Goal: Communication & Community: Connect with others

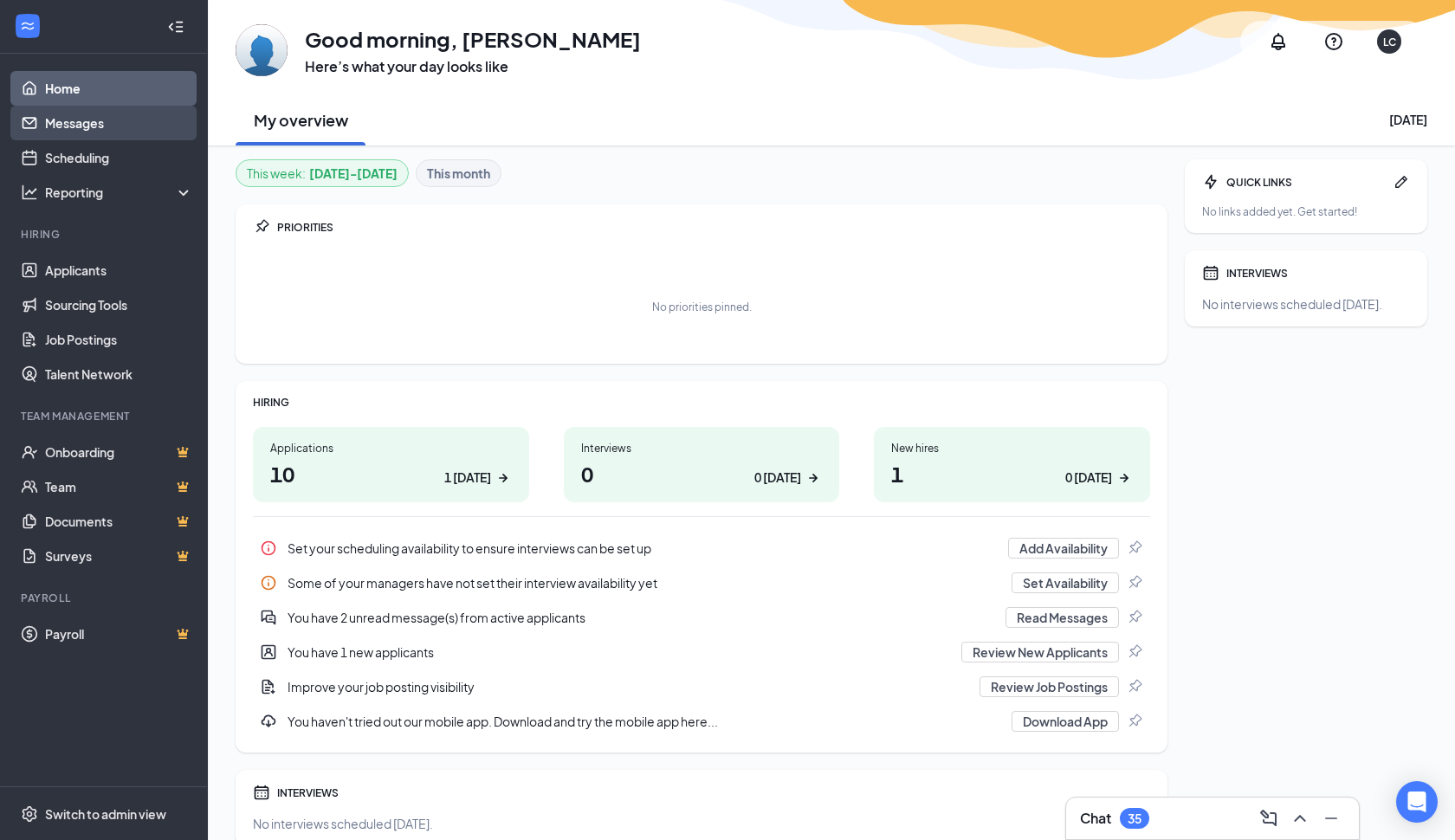
click at [92, 123] on link "Messages" at bounding box center [119, 123] width 148 height 35
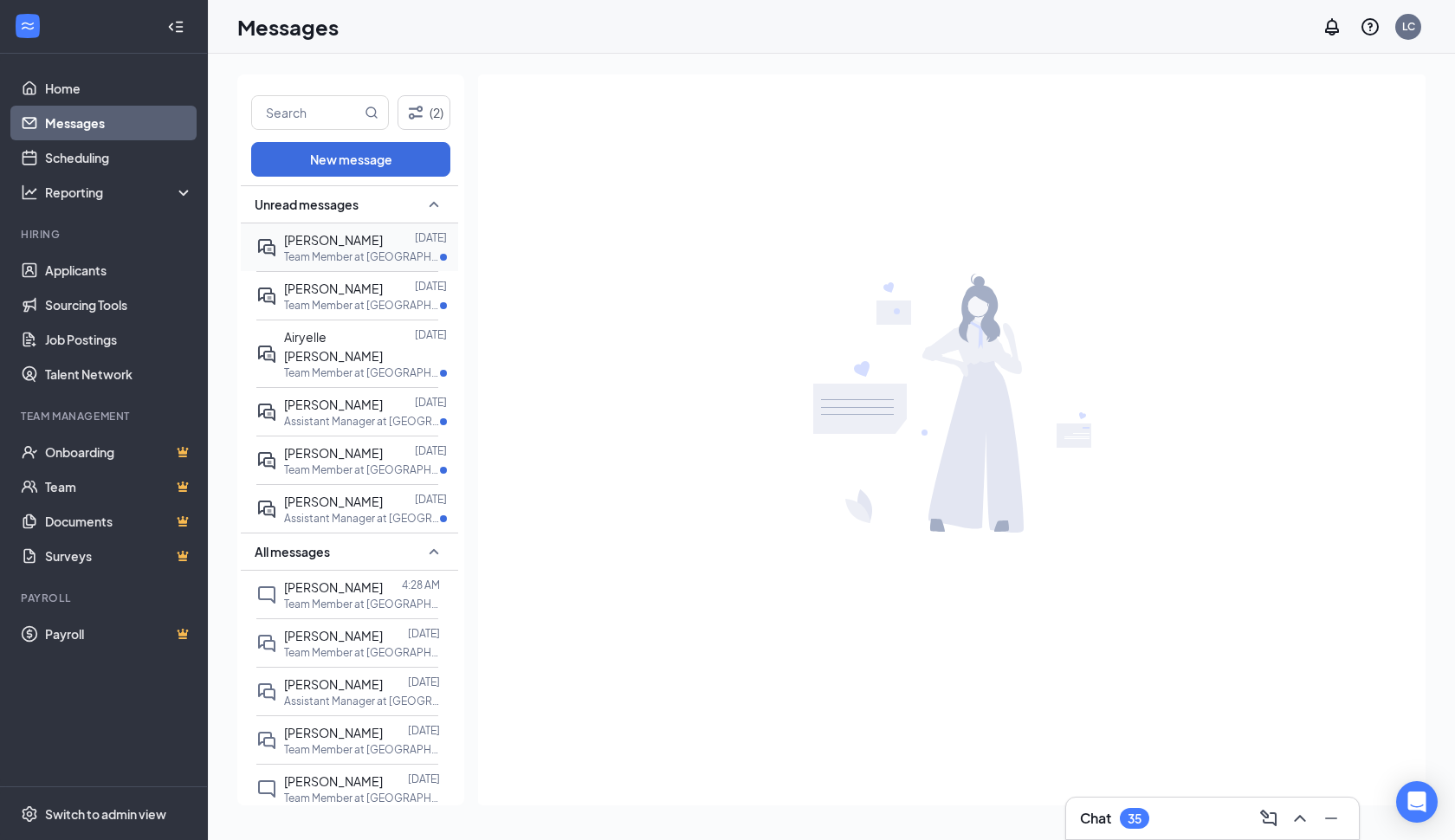
click at [384, 252] on p "Team Member at [GEOGRAPHIC_DATA]" at bounding box center [362, 256] width 156 height 15
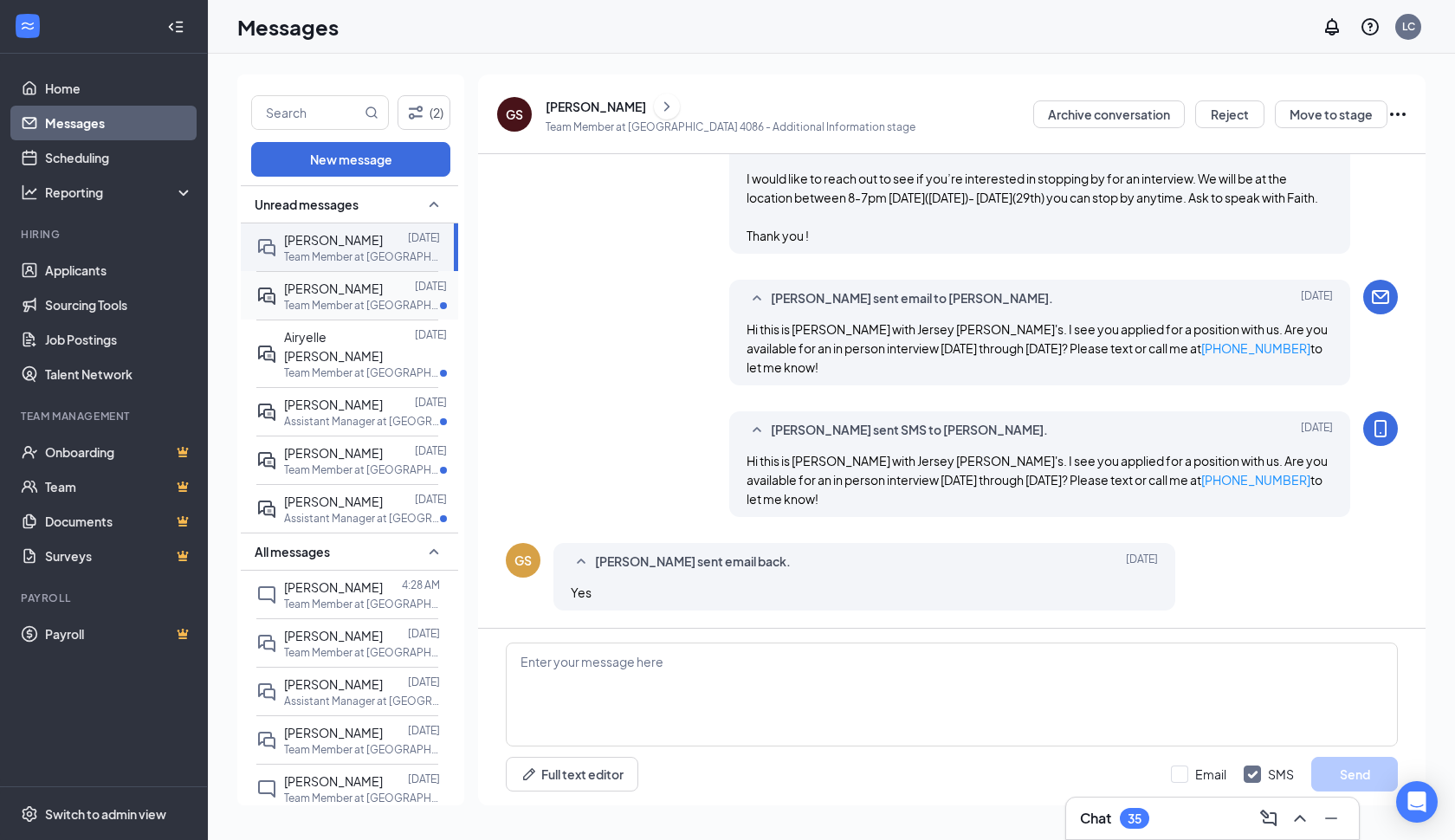
click at [351, 293] on span "[PERSON_NAME]" at bounding box center [333, 289] width 99 height 16
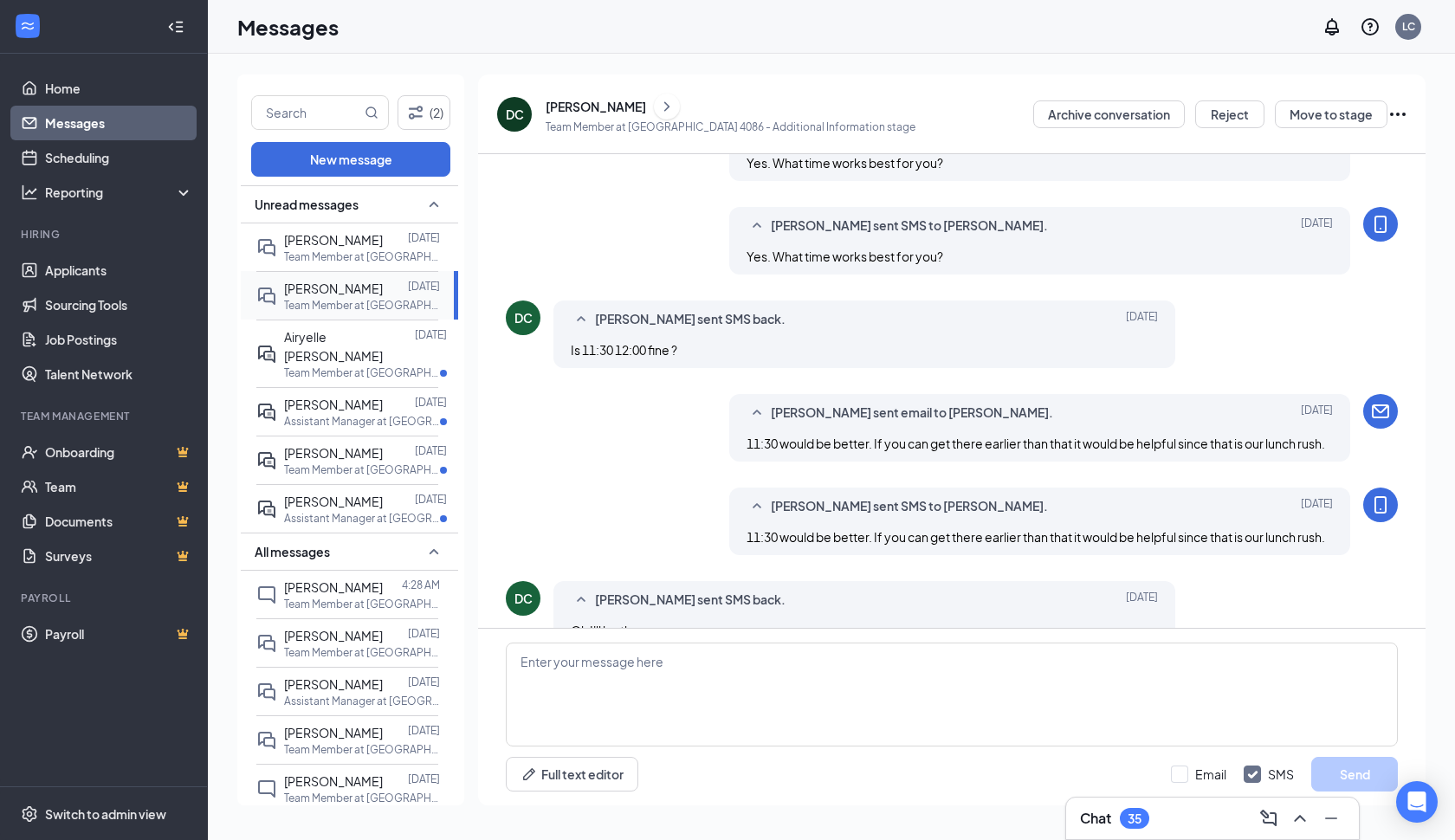
scroll to position [593, 0]
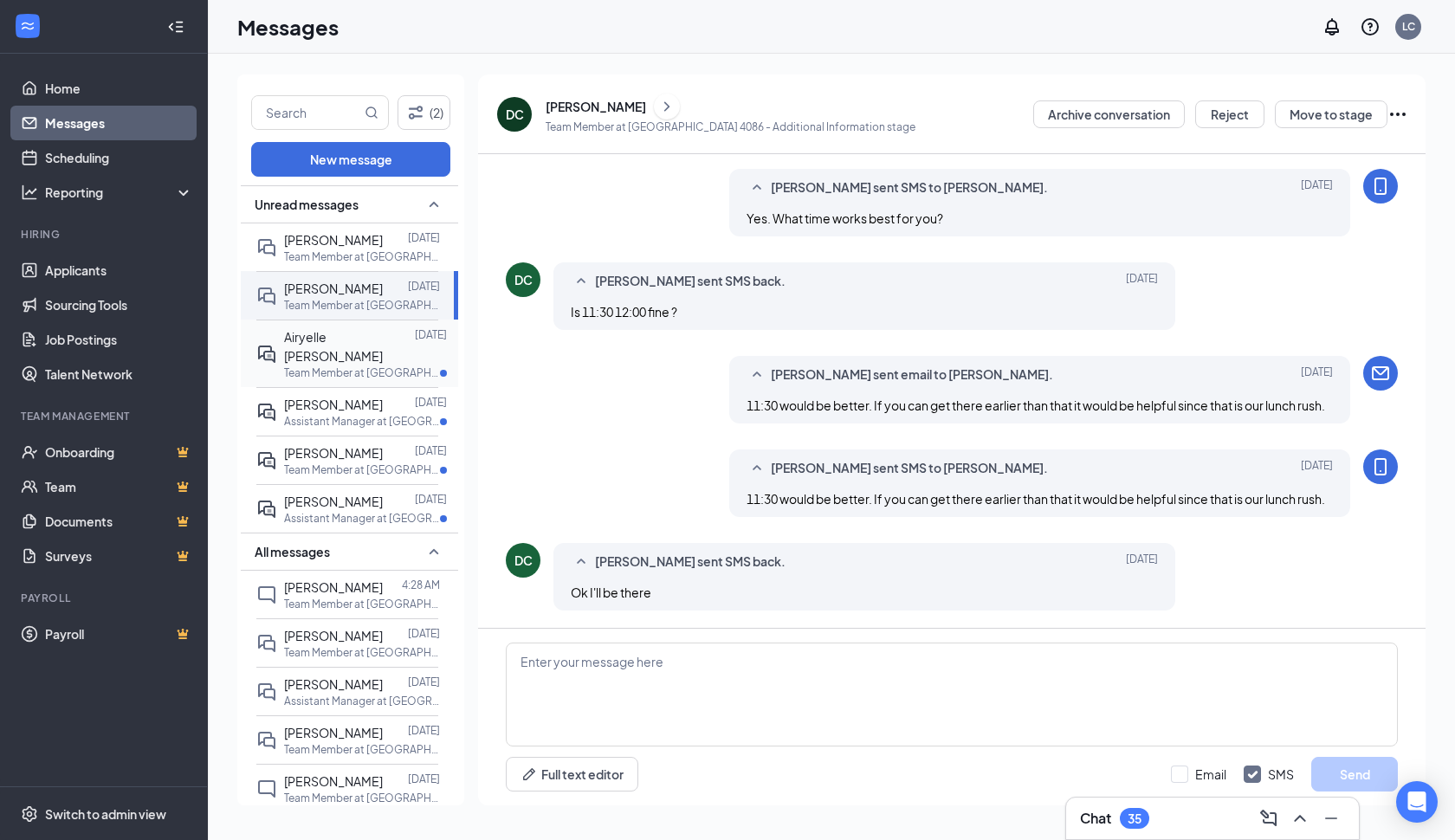
click at [353, 341] on span "Airyelle [PERSON_NAME]" at bounding box center [333, 346] width 99 height 35
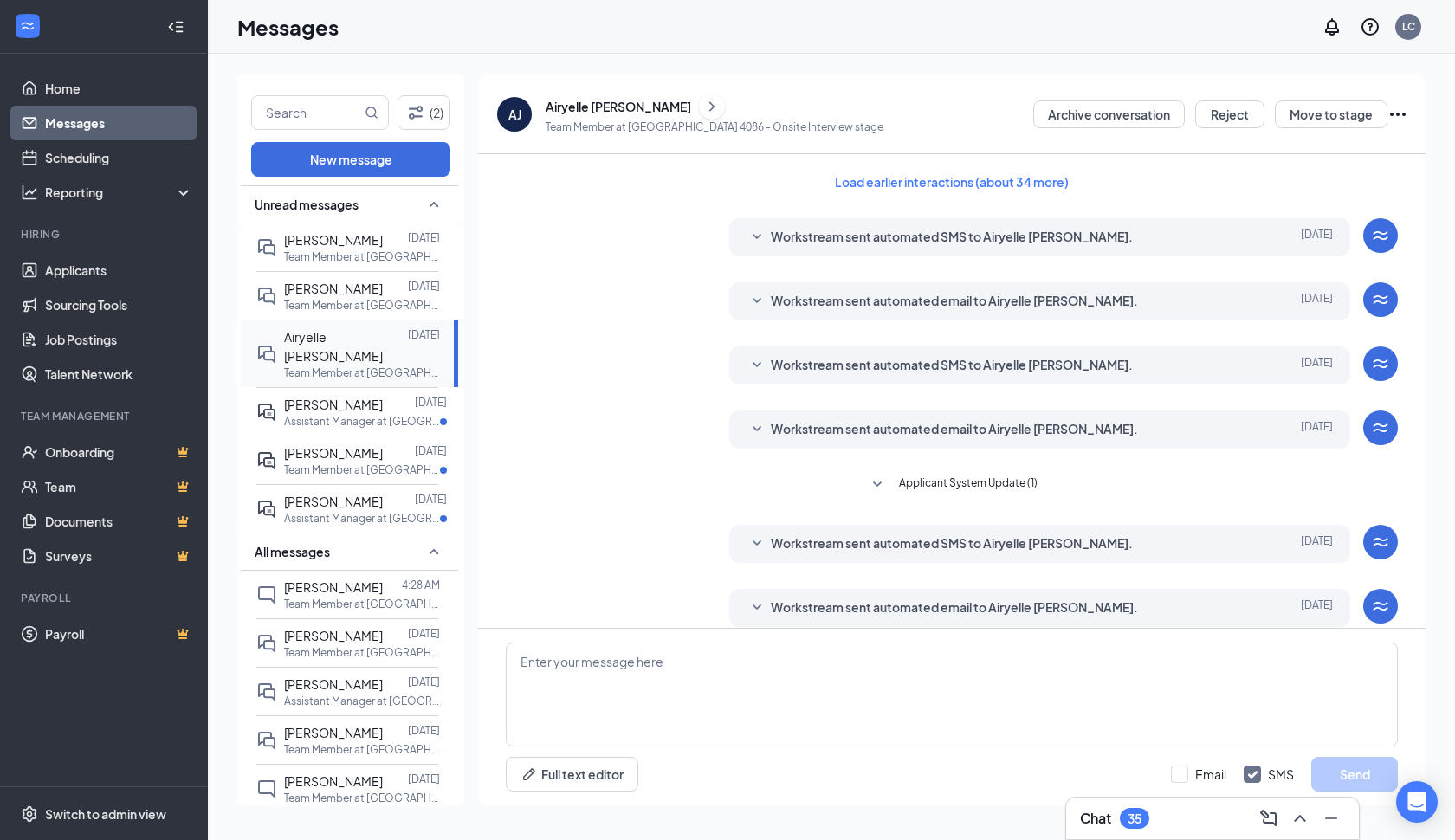
scroll to position [195, 0]
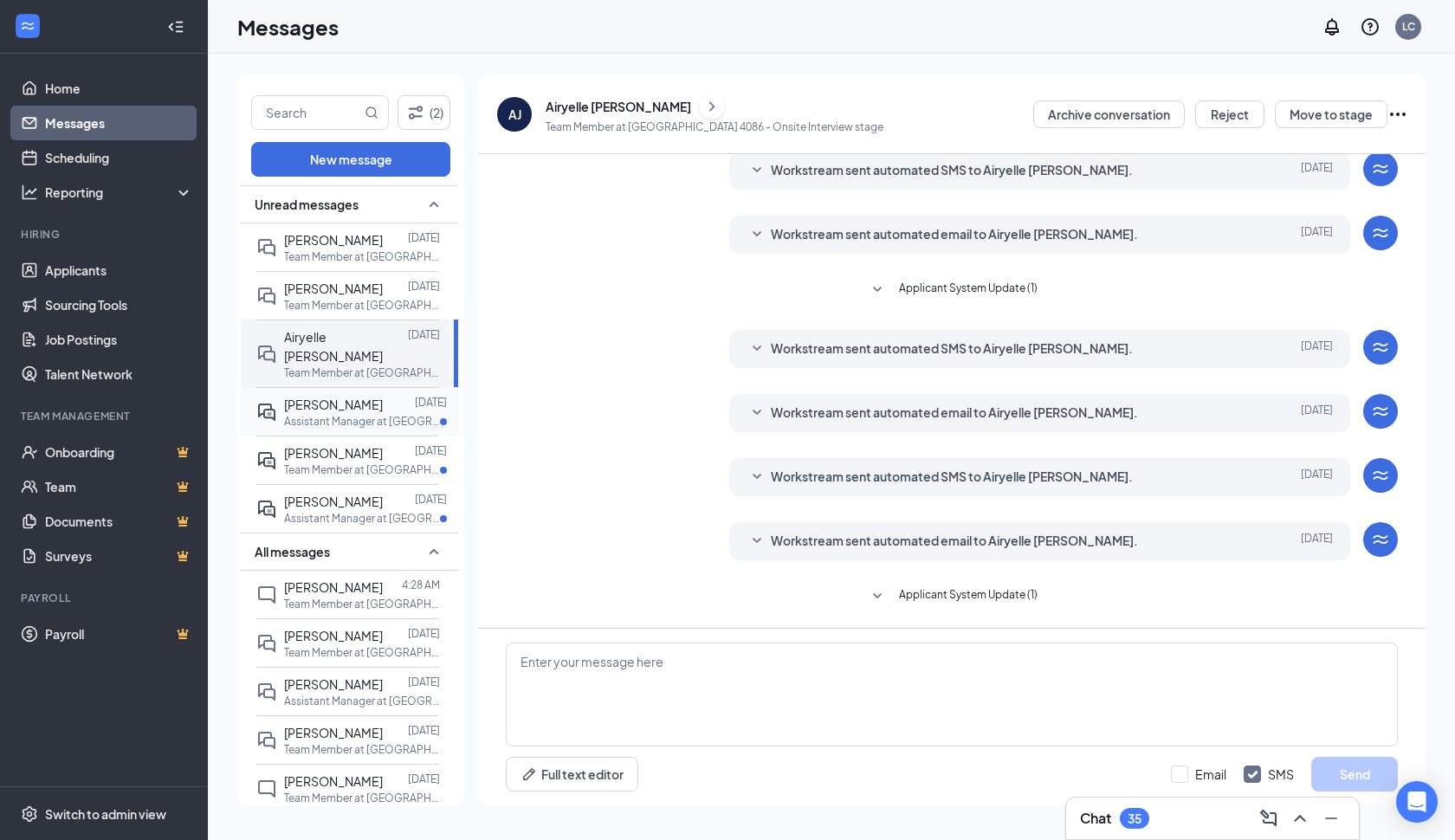
click at [353, 395] on div "[PERSON_NAME]" at bounding box center [333, 404] width 99 height 19
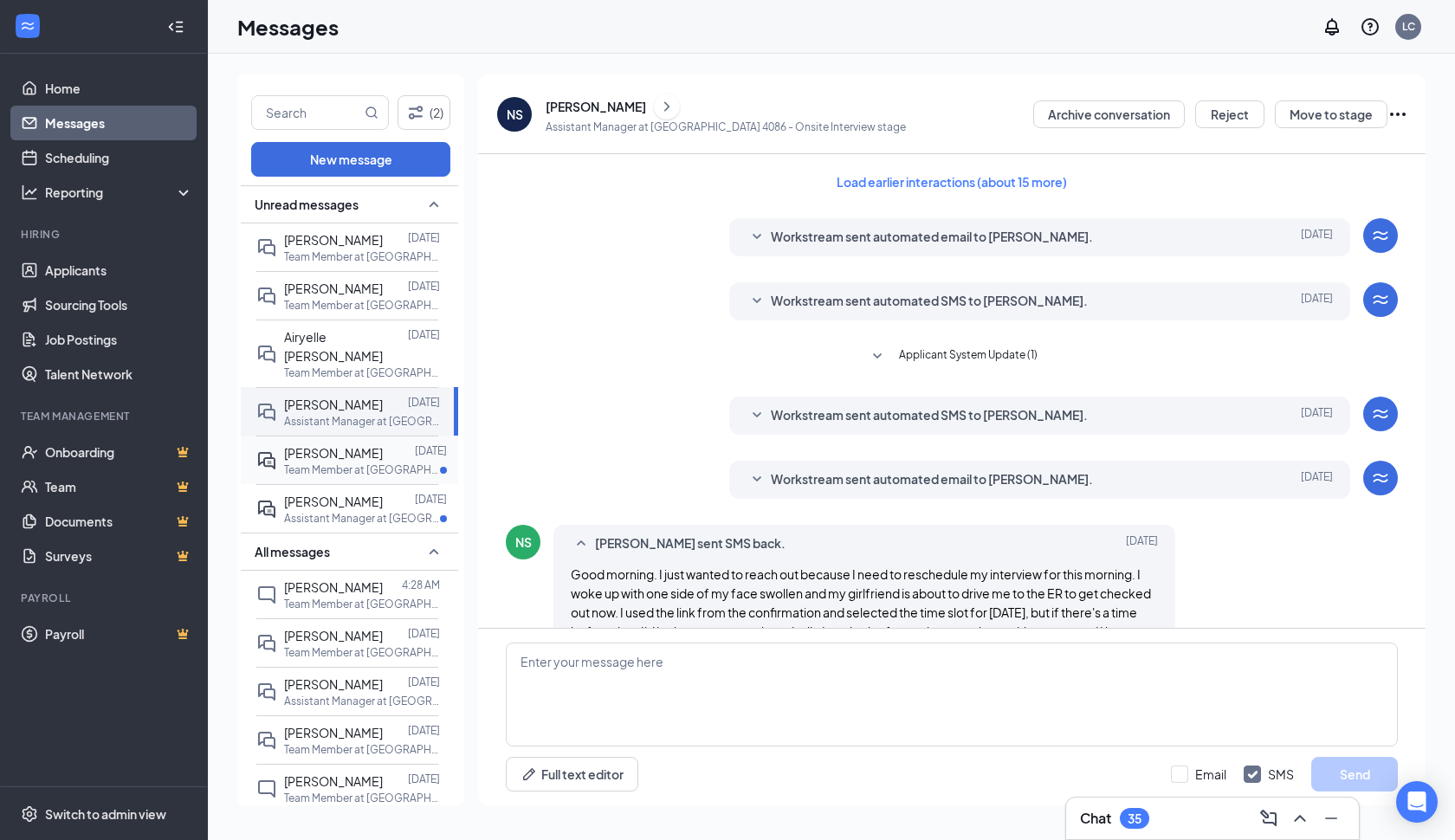
scroll to position [314, 0]
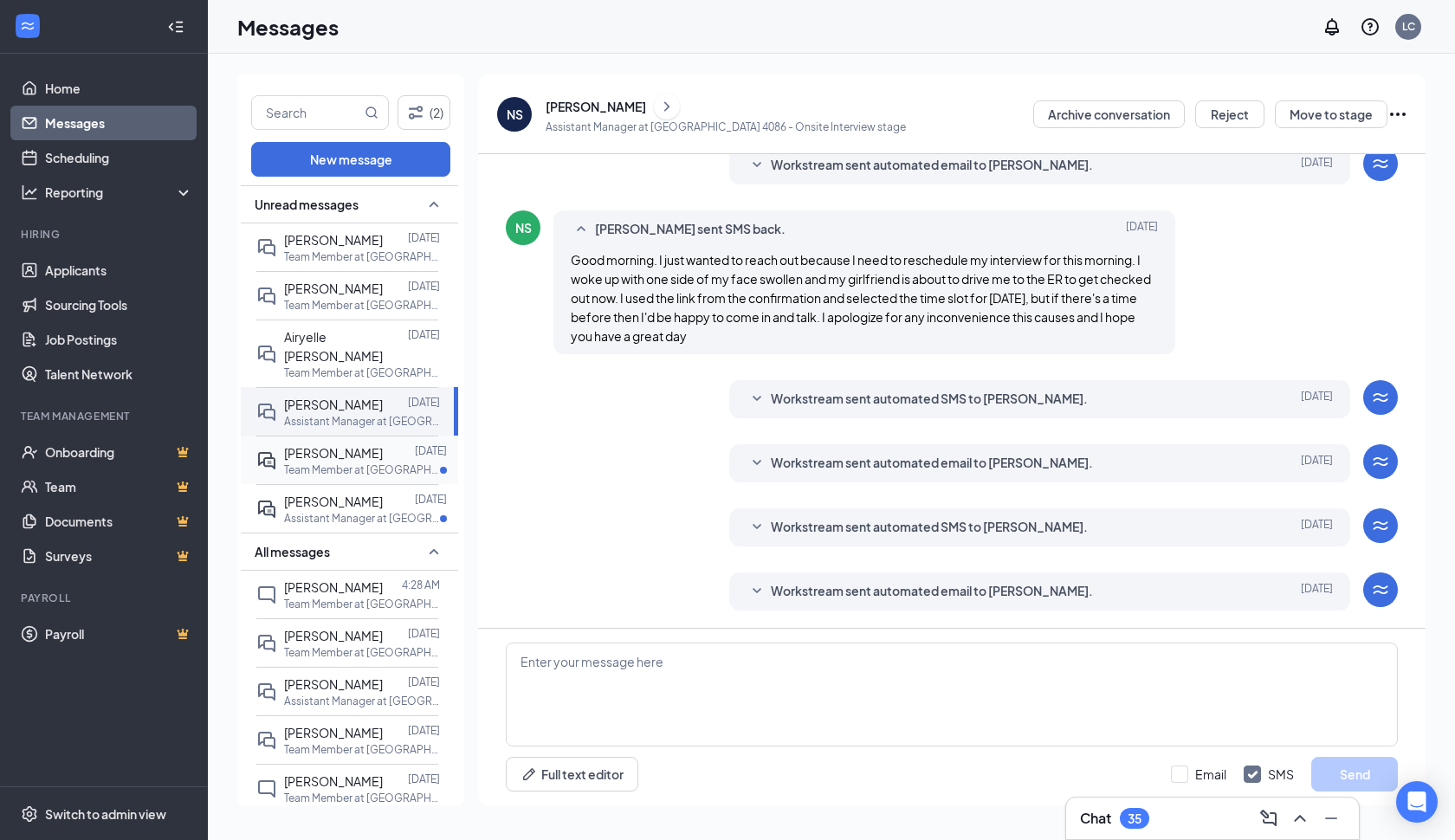
click at [353, 462] on p "Team Member at [GEOGRAPHIC_DATA]" at bounding box center [362, 469] width 156 height 15
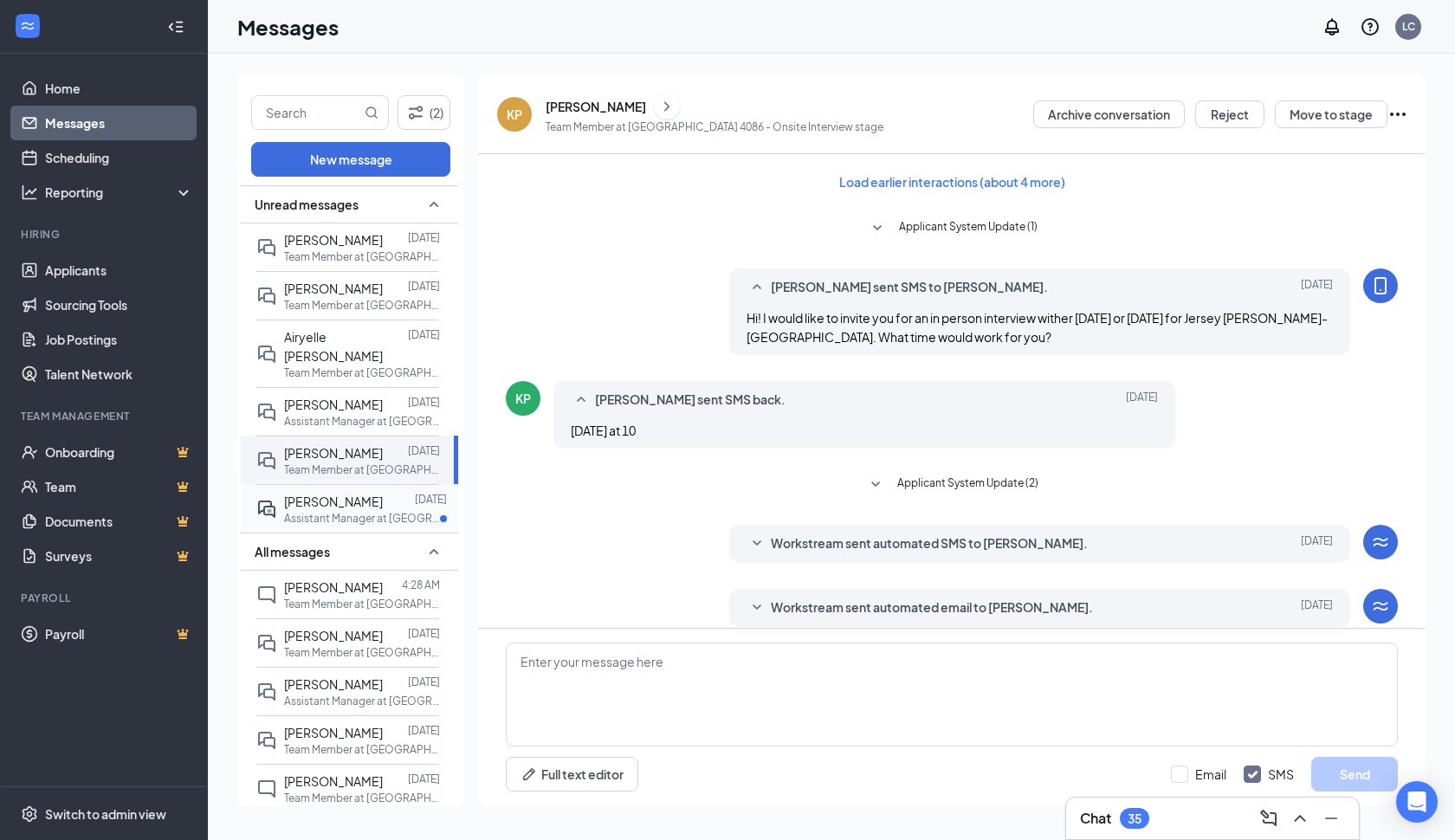
scroll to position [195, 0]
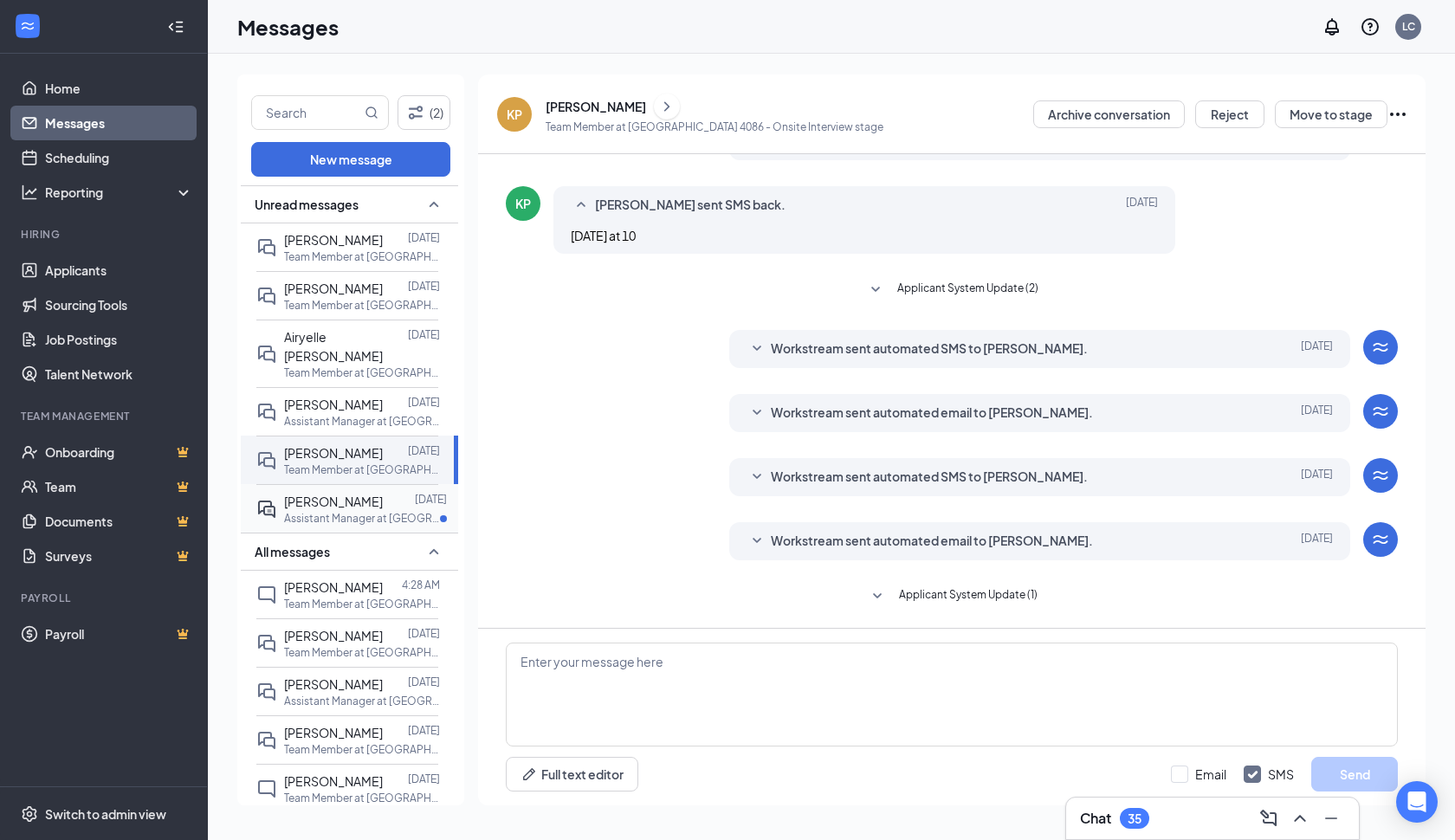
click at [383, 492] on div at bounding box center [399, 501] width 32 height 19
